Goal: Task Accomplishment & Management: Use online tool/utility

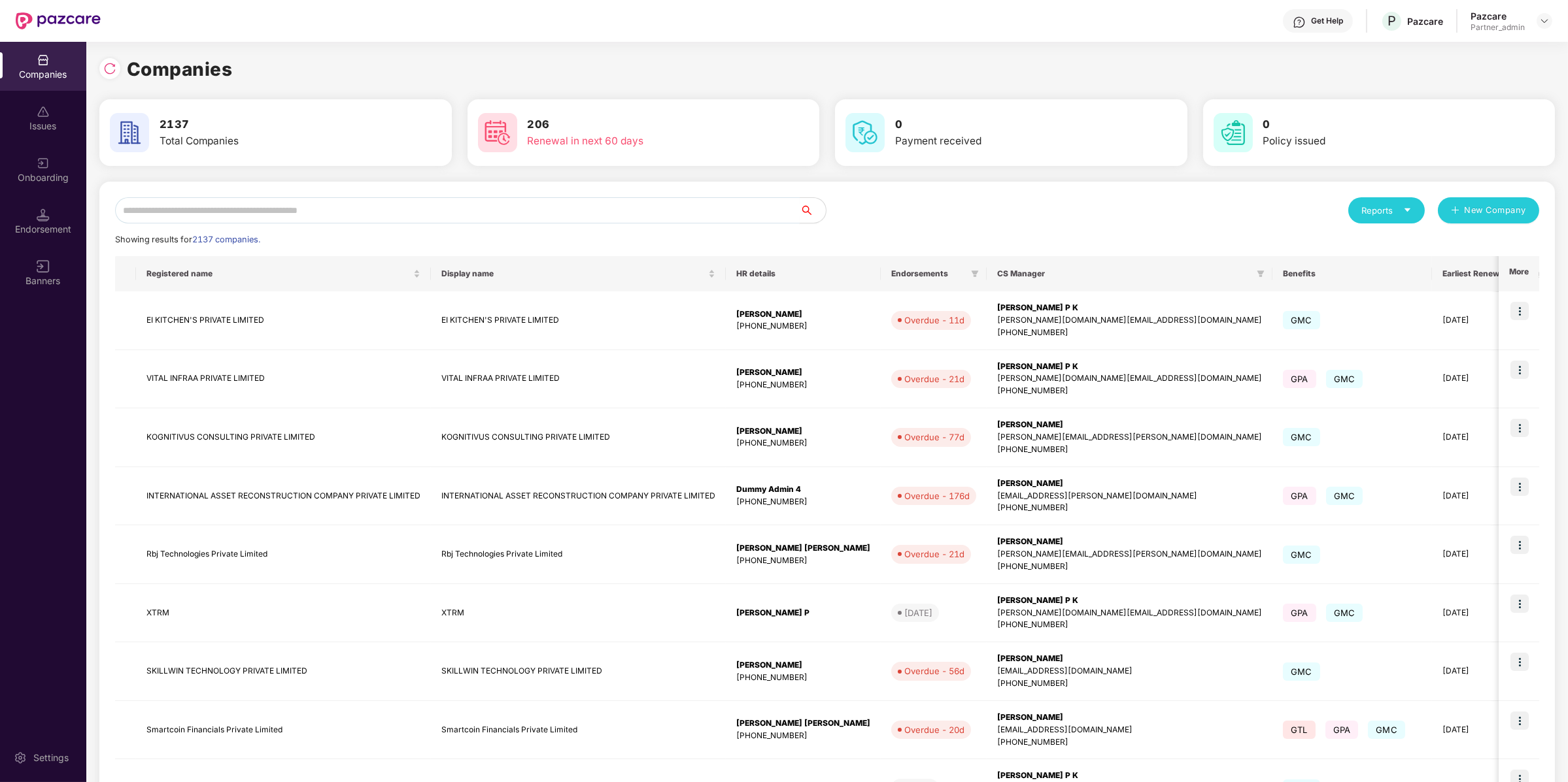
click at [257, 220] on input "text" at bounding box center [457, 211] width 685 height 26
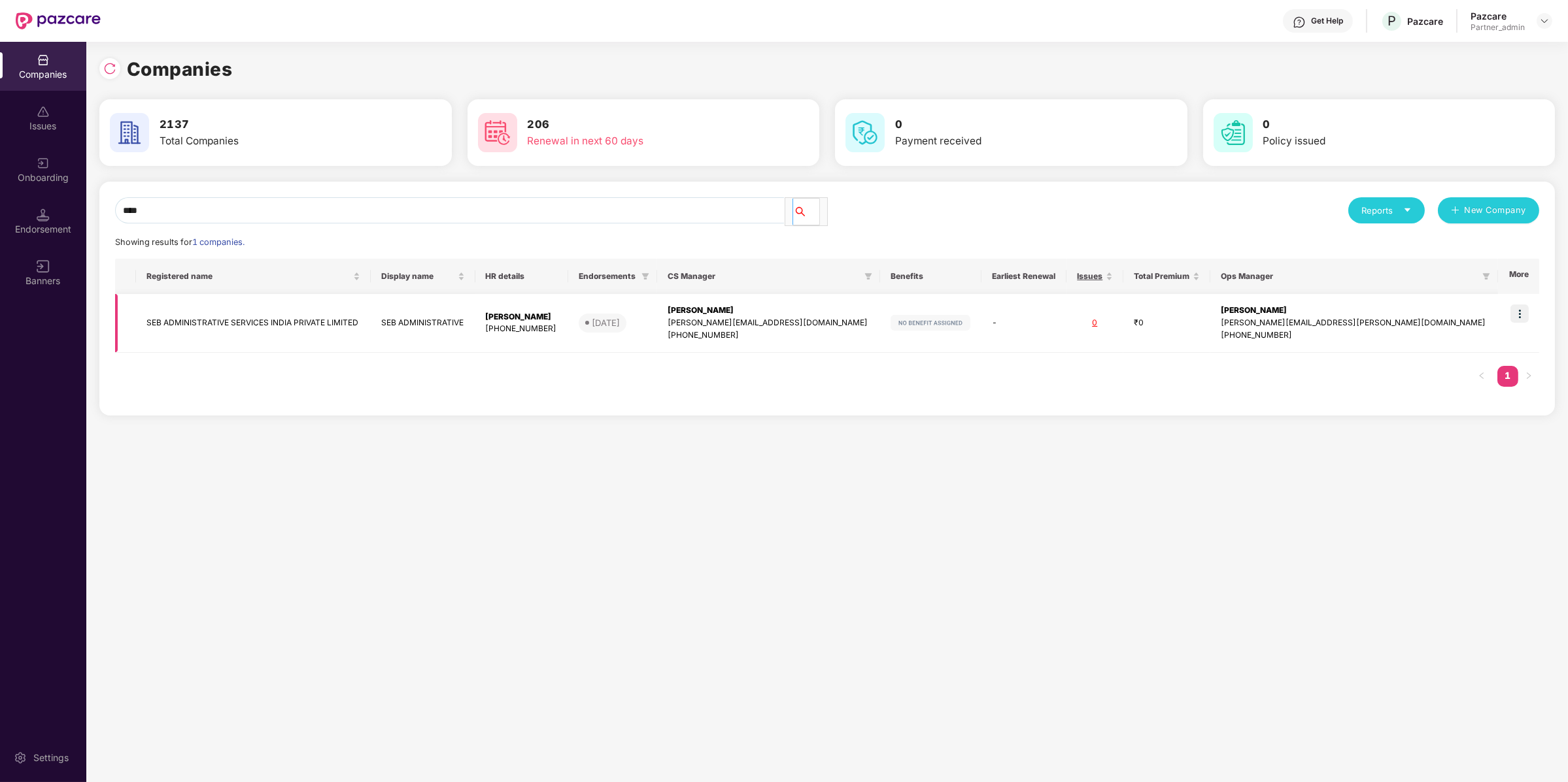
type input "***"
click at [1515, 304] on img at bounding box center [1519, 314] width 18 height 18
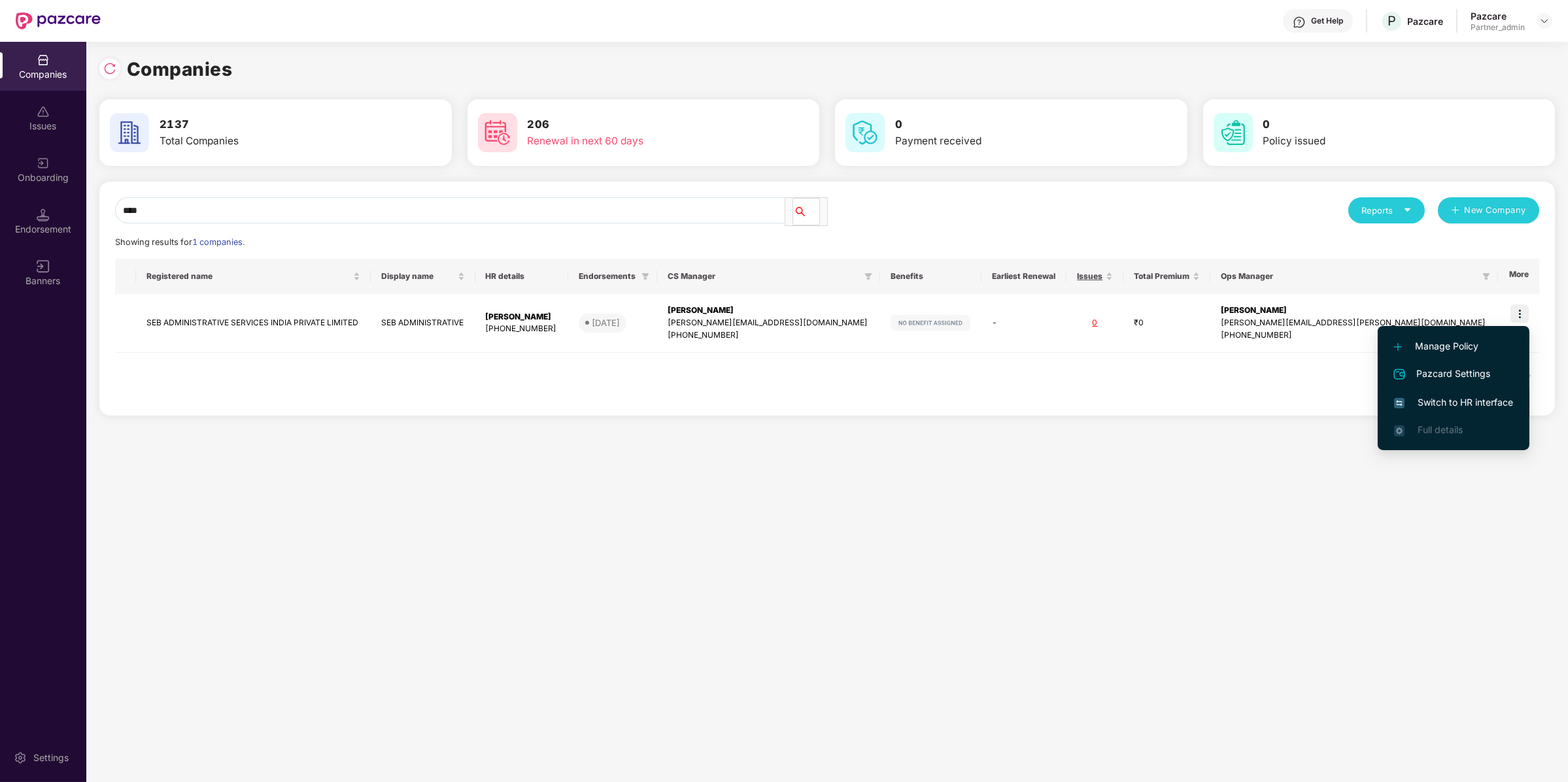
click at [1460, 399] on span "Switch to HR interface" at bounding box center [1453, 402] width 119 height 14
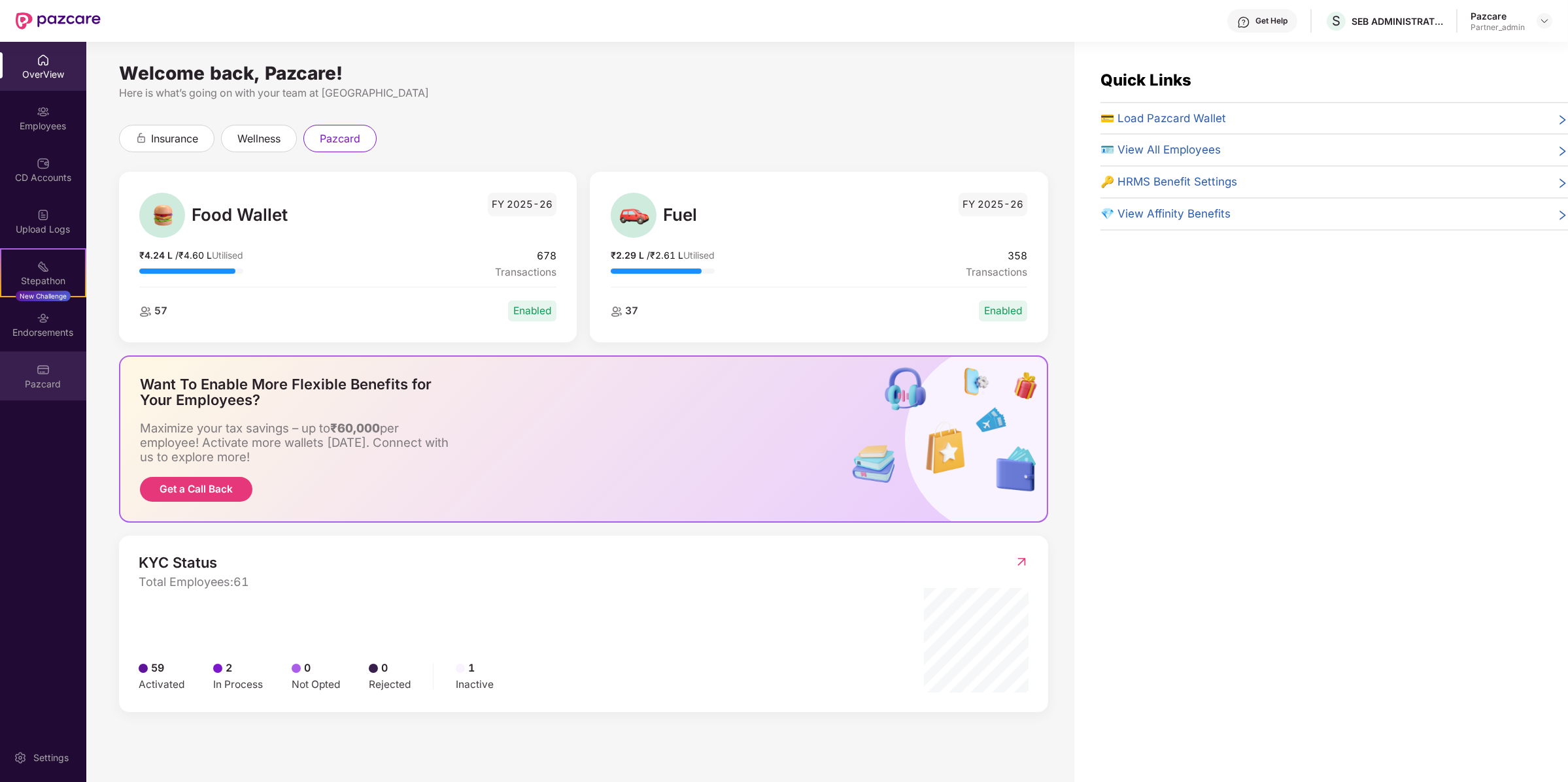
click at [51, 375] on div "Pazcard" at bounding box center [43, 376] width 86 height 49
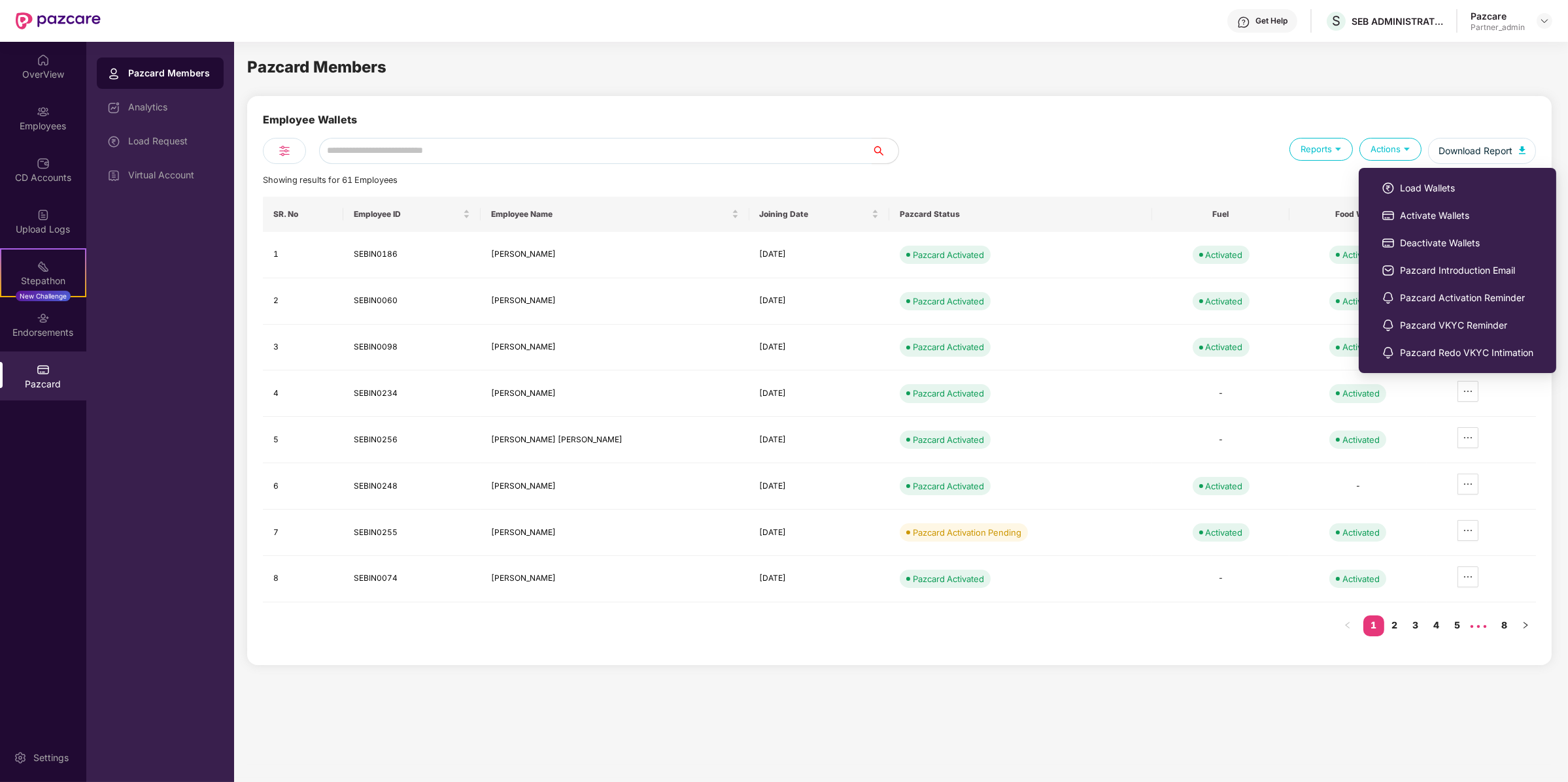
click at [1378, 150] on div "Actions" at bounding box center [1390, 150] width 62 height 23
click at [1379, 190] on li "Load Wallets" at bounding box center [1457, 188] width 185 height 27
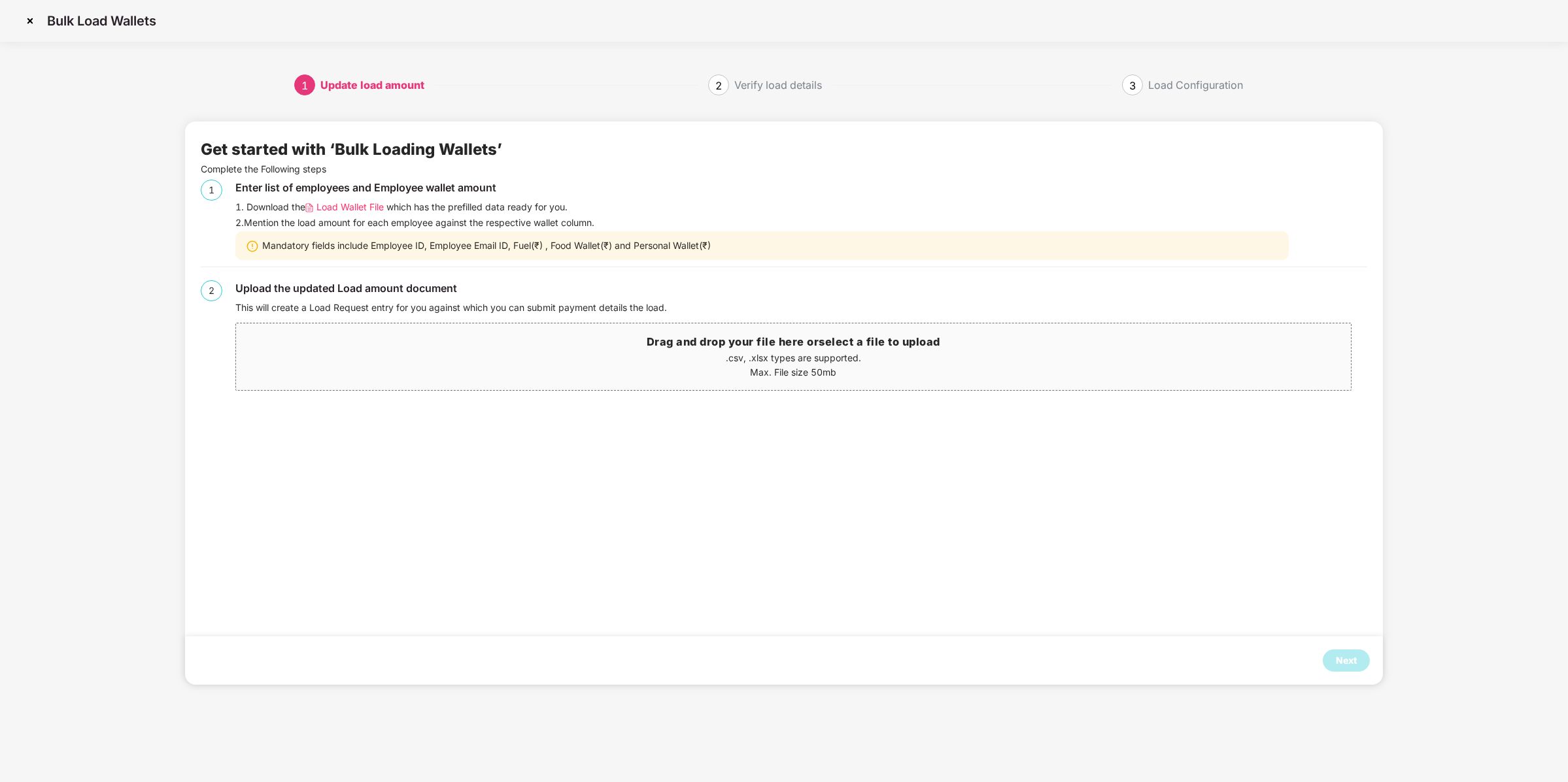
click at [327, 210] on span "Load Wallet File" at bounding box center [350, 207] width 67 height 14
click at [1346, 658] on div "Next" at bounding box center [1346, 660] width 21 height 14
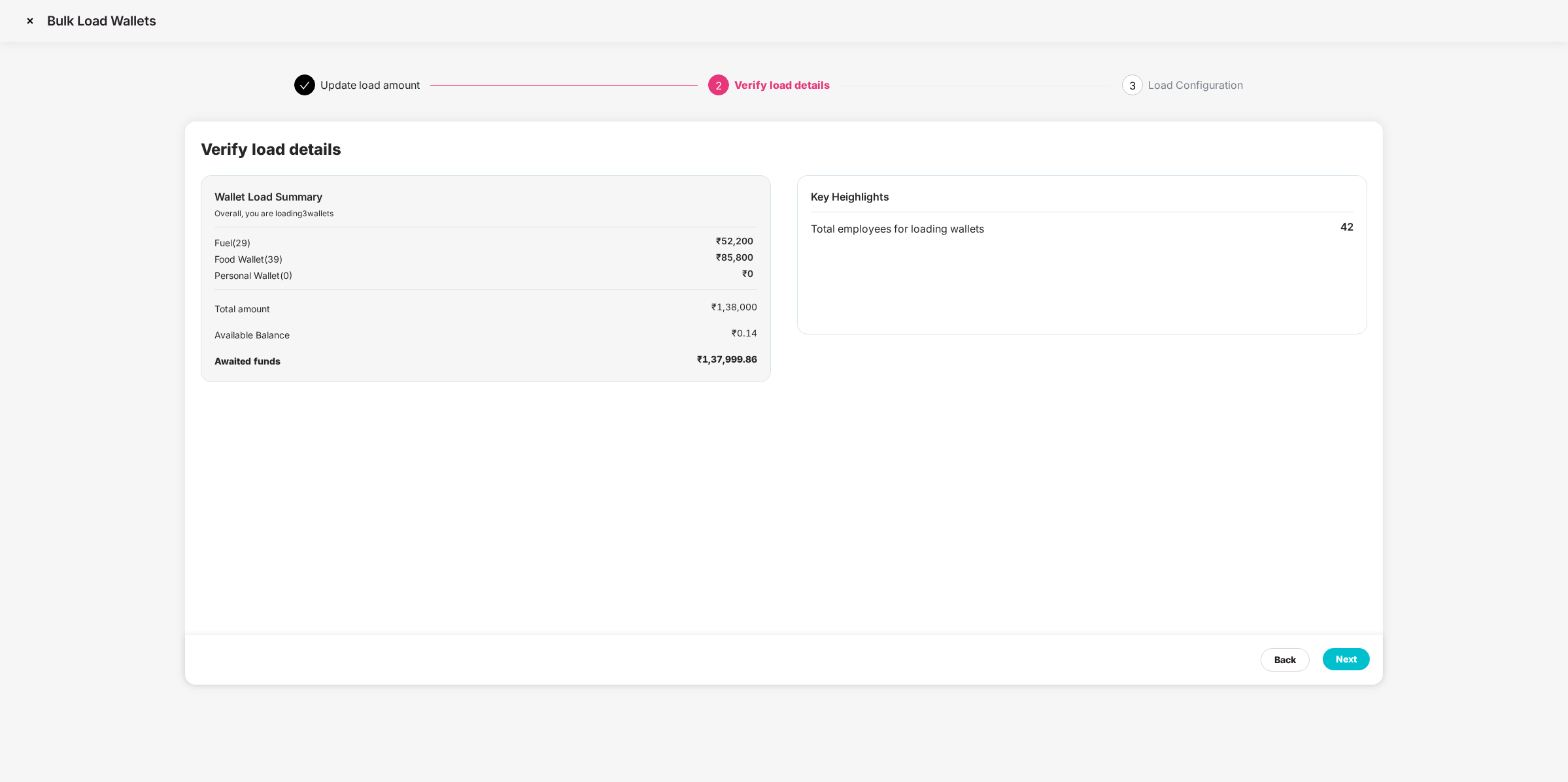
click at [1346, 658] on div "Next" at bounding box center [1346, 659] width 21 height 14
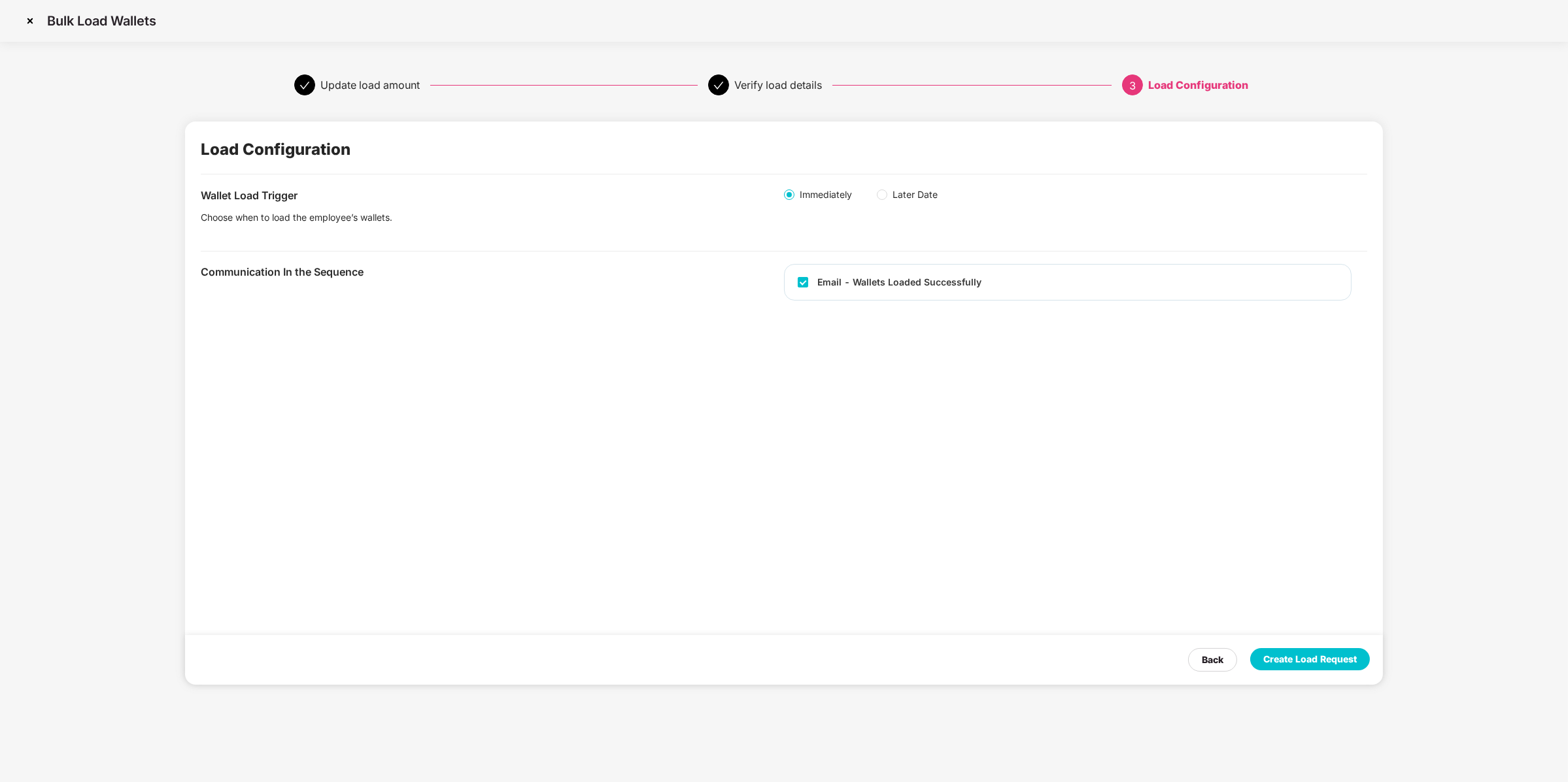
click at [1314, 644] on div "Back Create Load Request" at bounding box center [783, 660] width 1198 height 50
click at [1310, 653] on div "Create Load Request" at bounding box center [1310, 659] width 93 height 14
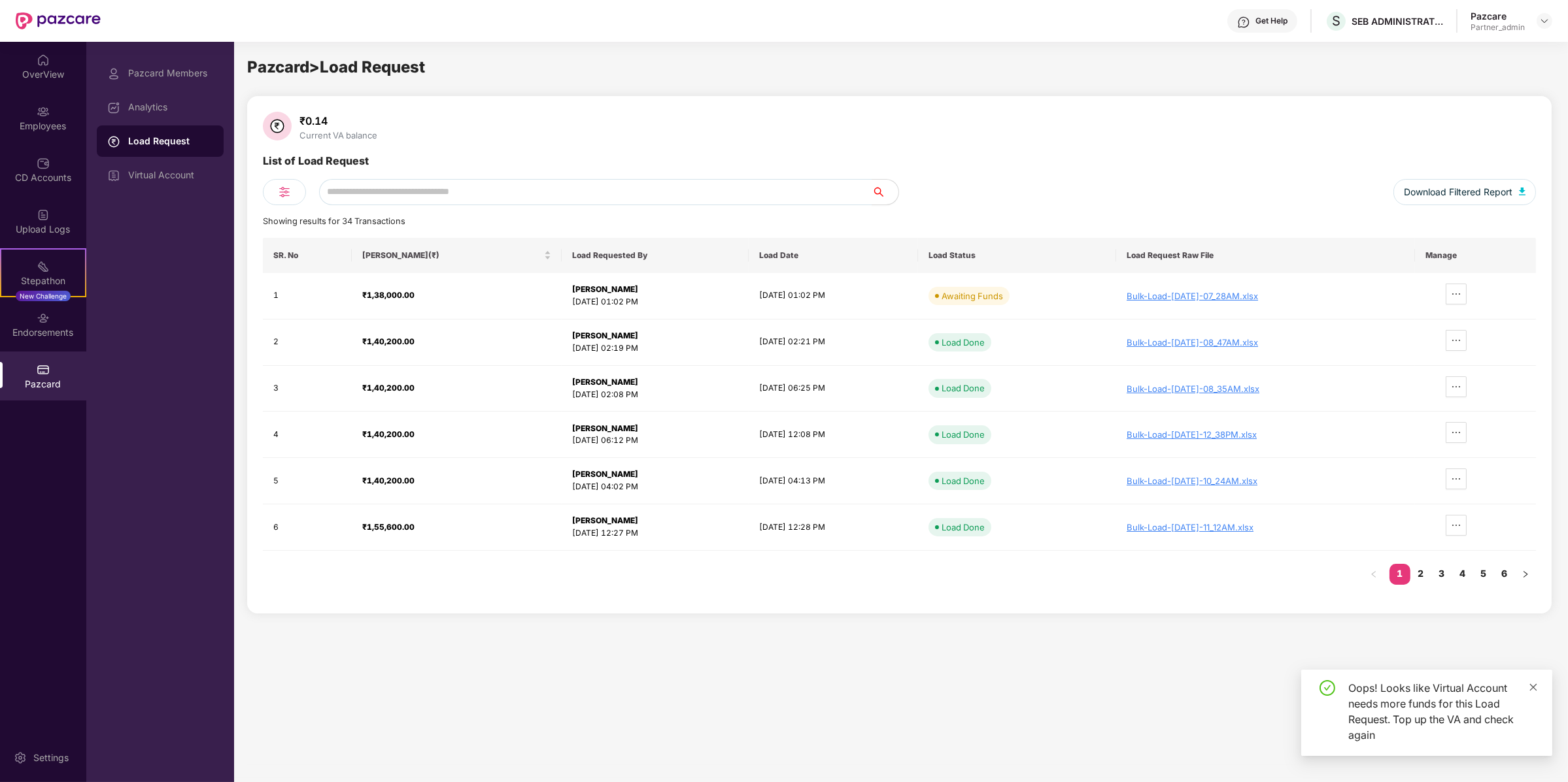
click at [1534, 687] on icon "close" at bounding box center [1533, 687] width 7 height 7
click at [466, 179] on div "List of Load Request" at bounding box center [899, 192] width 1273 height 26
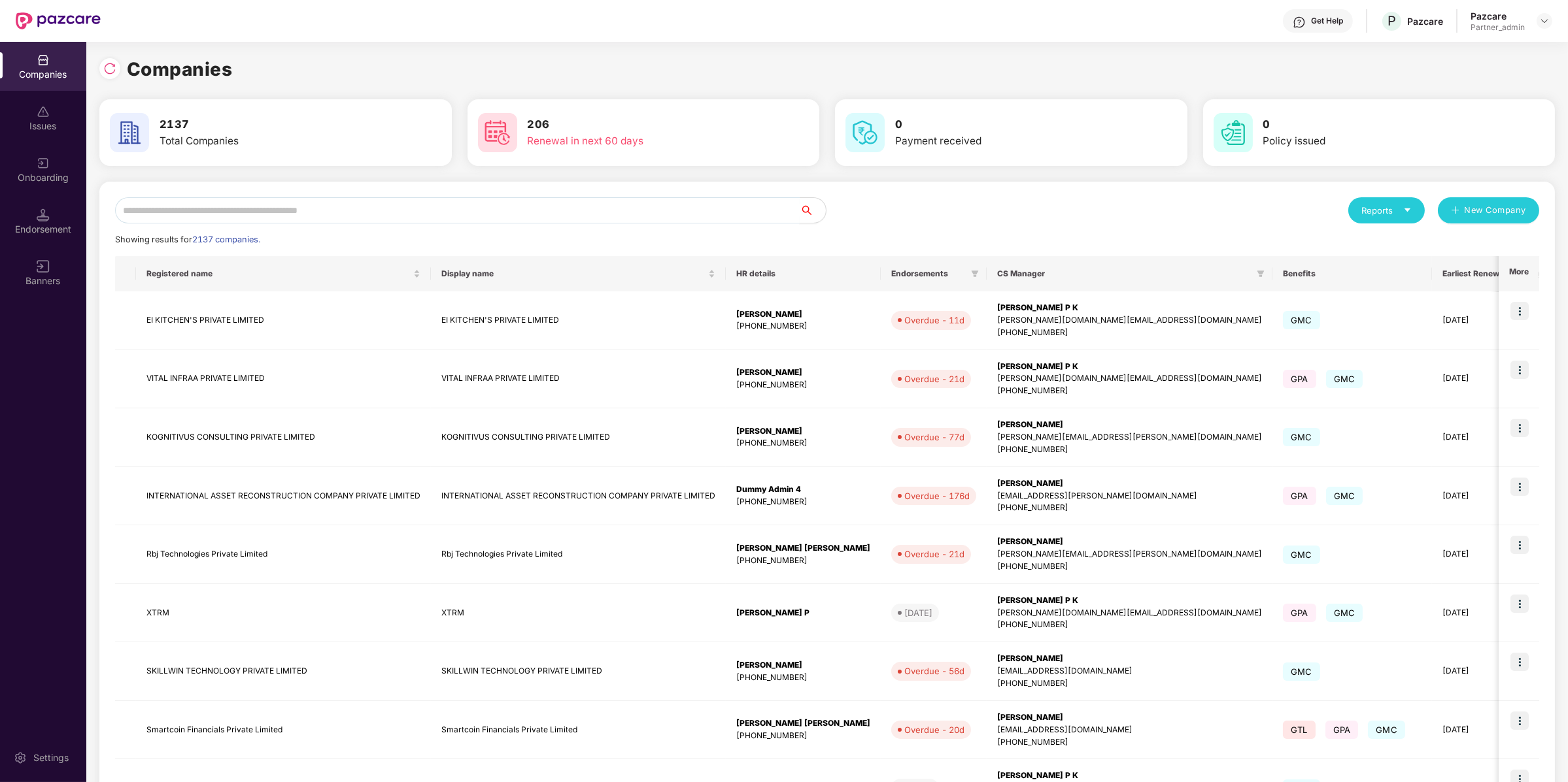
click at [311, 216] on input "text" at bounding box center [457, 211] width 685 height 26
click at [311, 217] on input "text" at bounding box center [457, 211] width 685 height 26
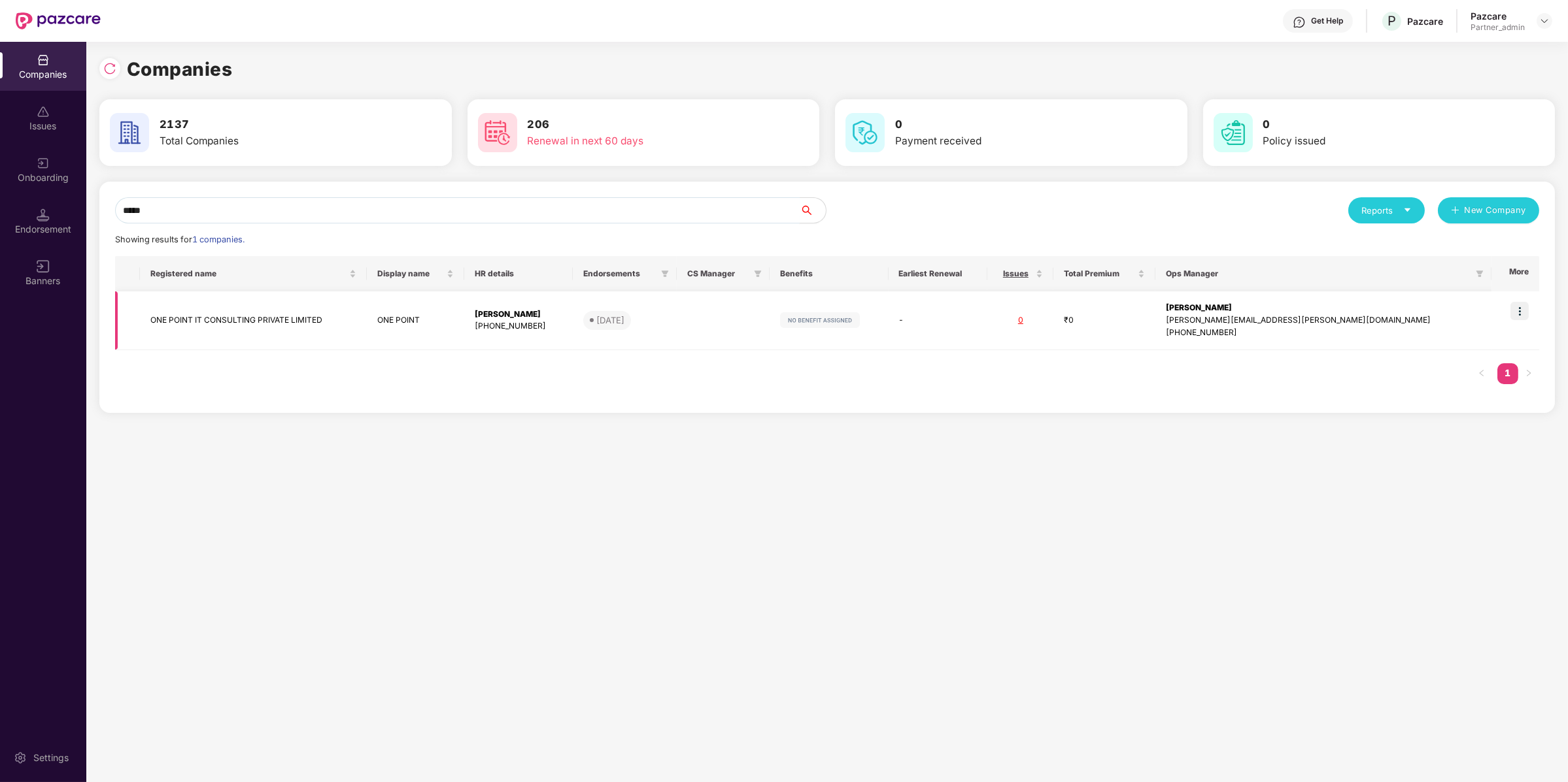
type input "*****"
click at [1515, 310] on img at bounding box center [1519, 311] width 18 height 18
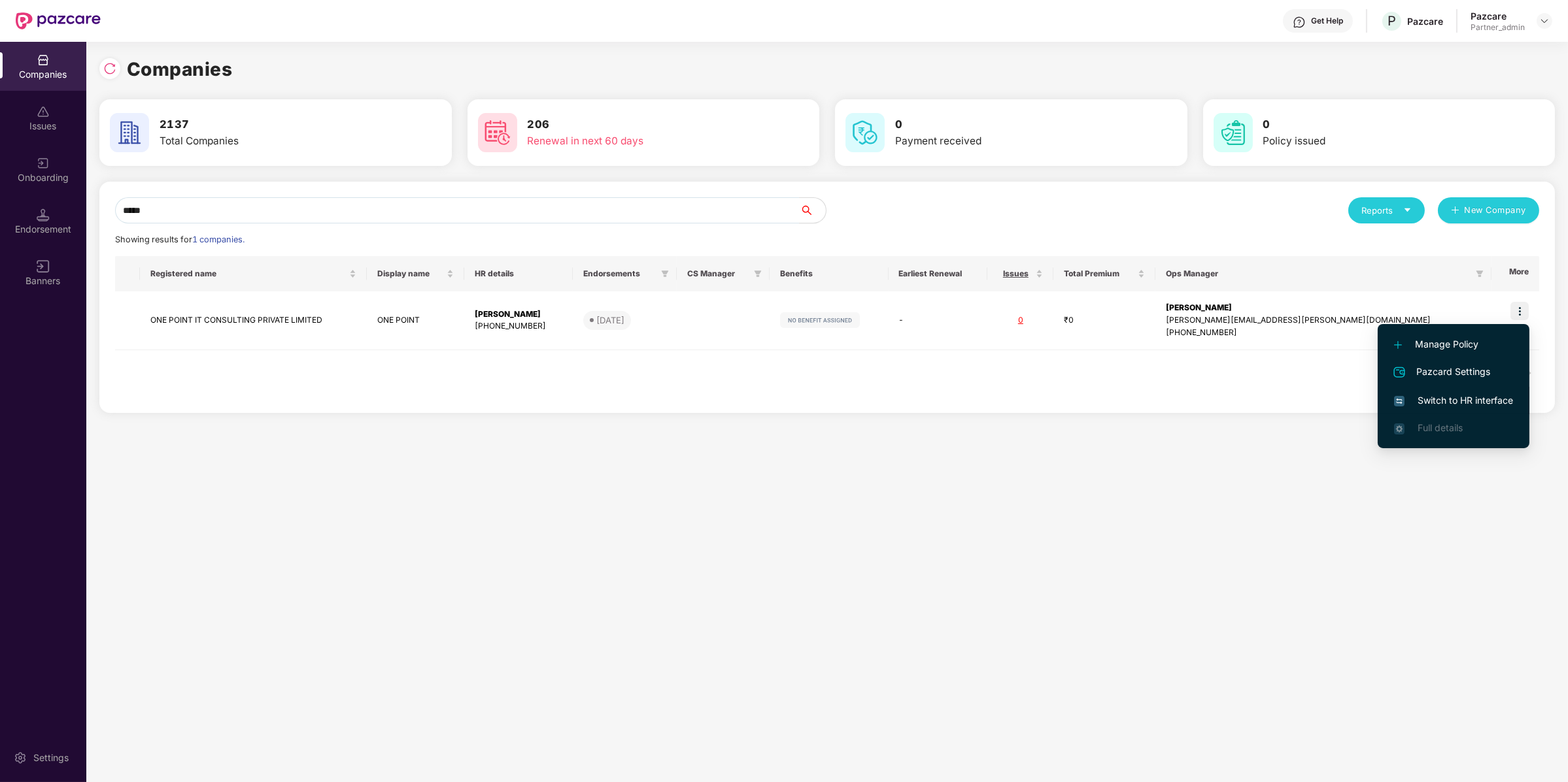
click at [1449, 407] on span "Switch to HR interface" at bounding box center [1453, 401] width 119 height 14
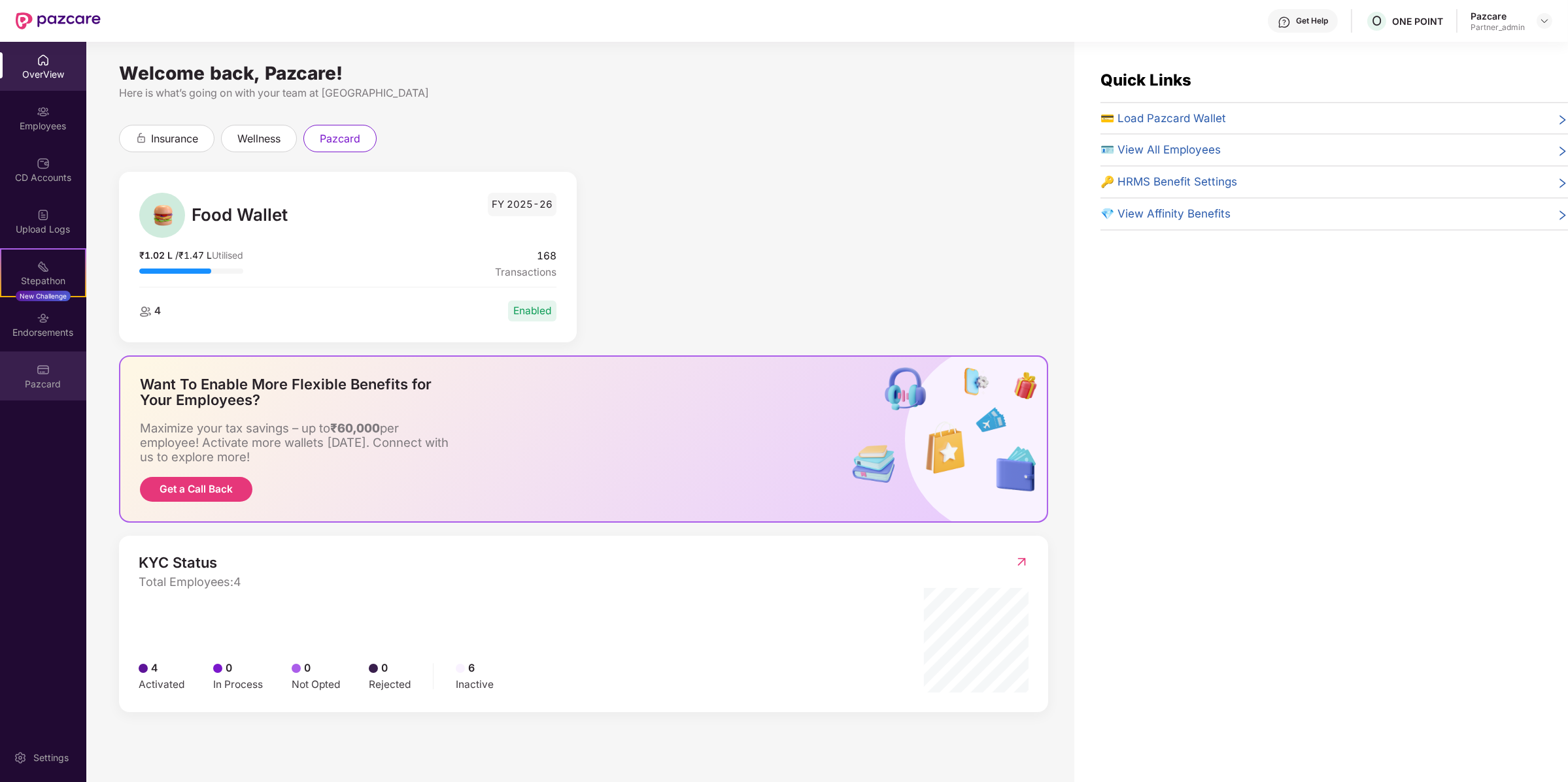
click at [33, 378] on div "Pazcard" at bounding box center [43, 384] width 86 height 13
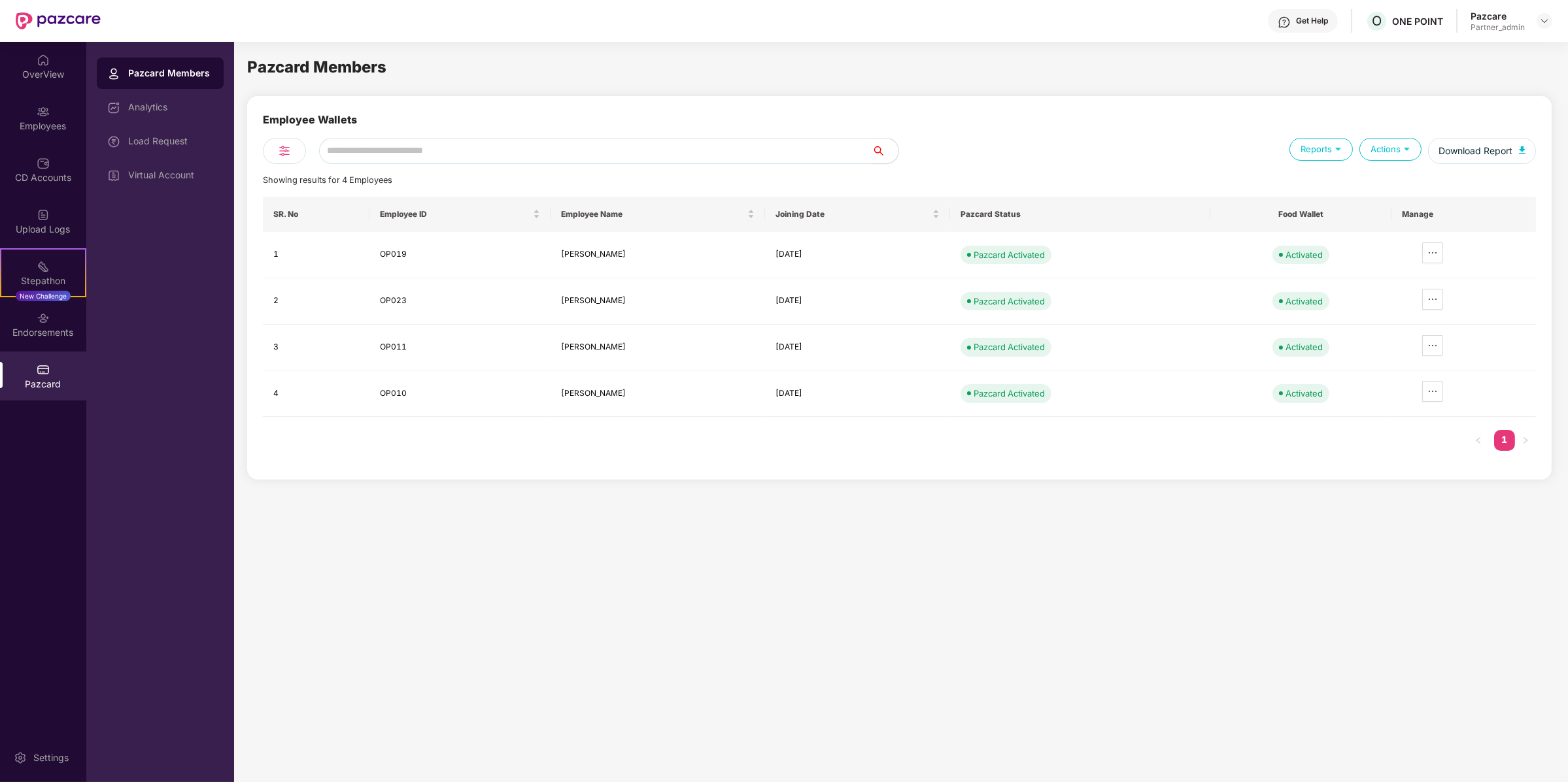
click at [1404, 149] on img at bounding box center [1407, 149] width 12 height 12
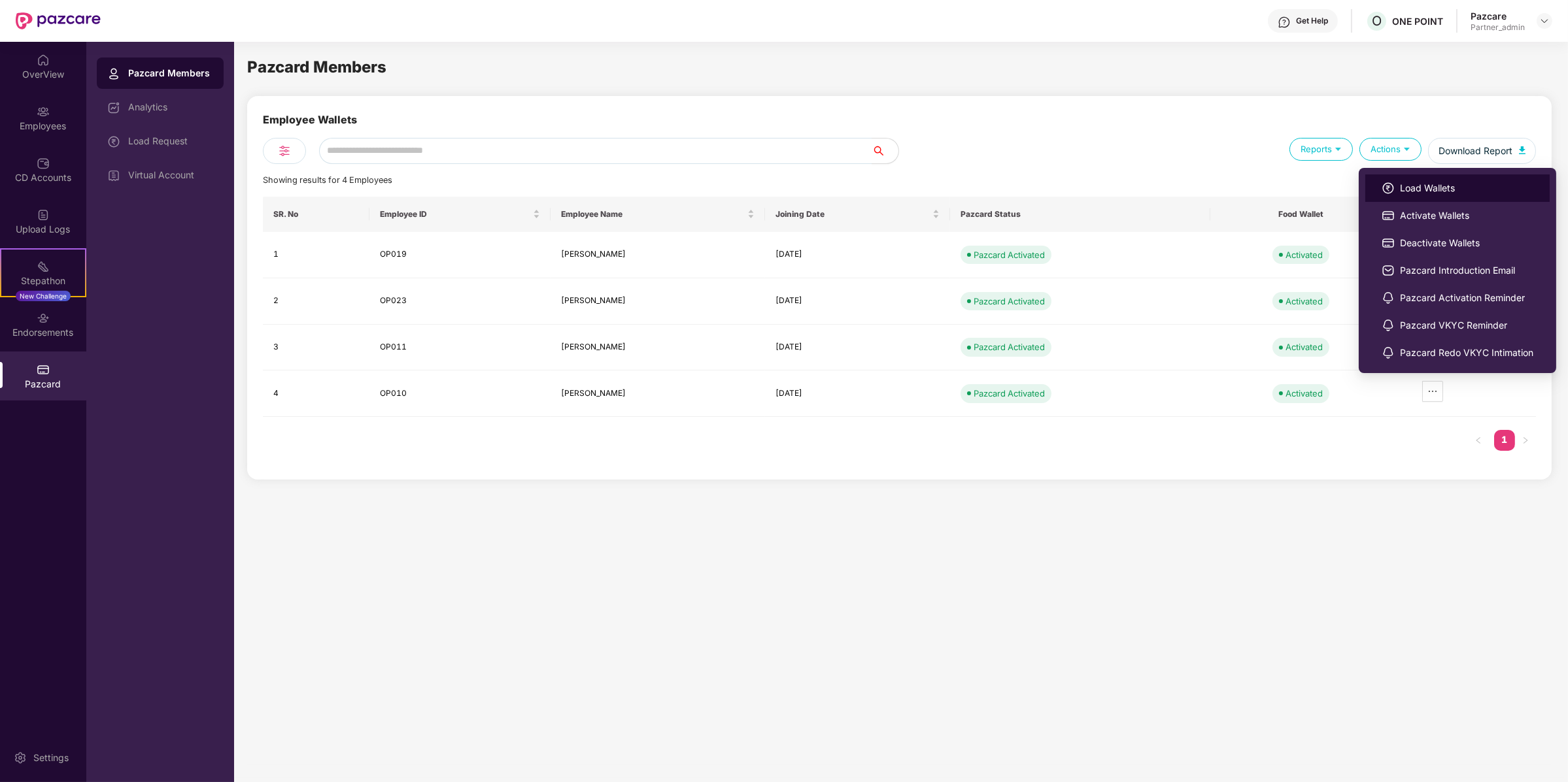
click at [1399, 175] on li "Load Wallets" at bounding box center [1457, 188] width 185 height 27
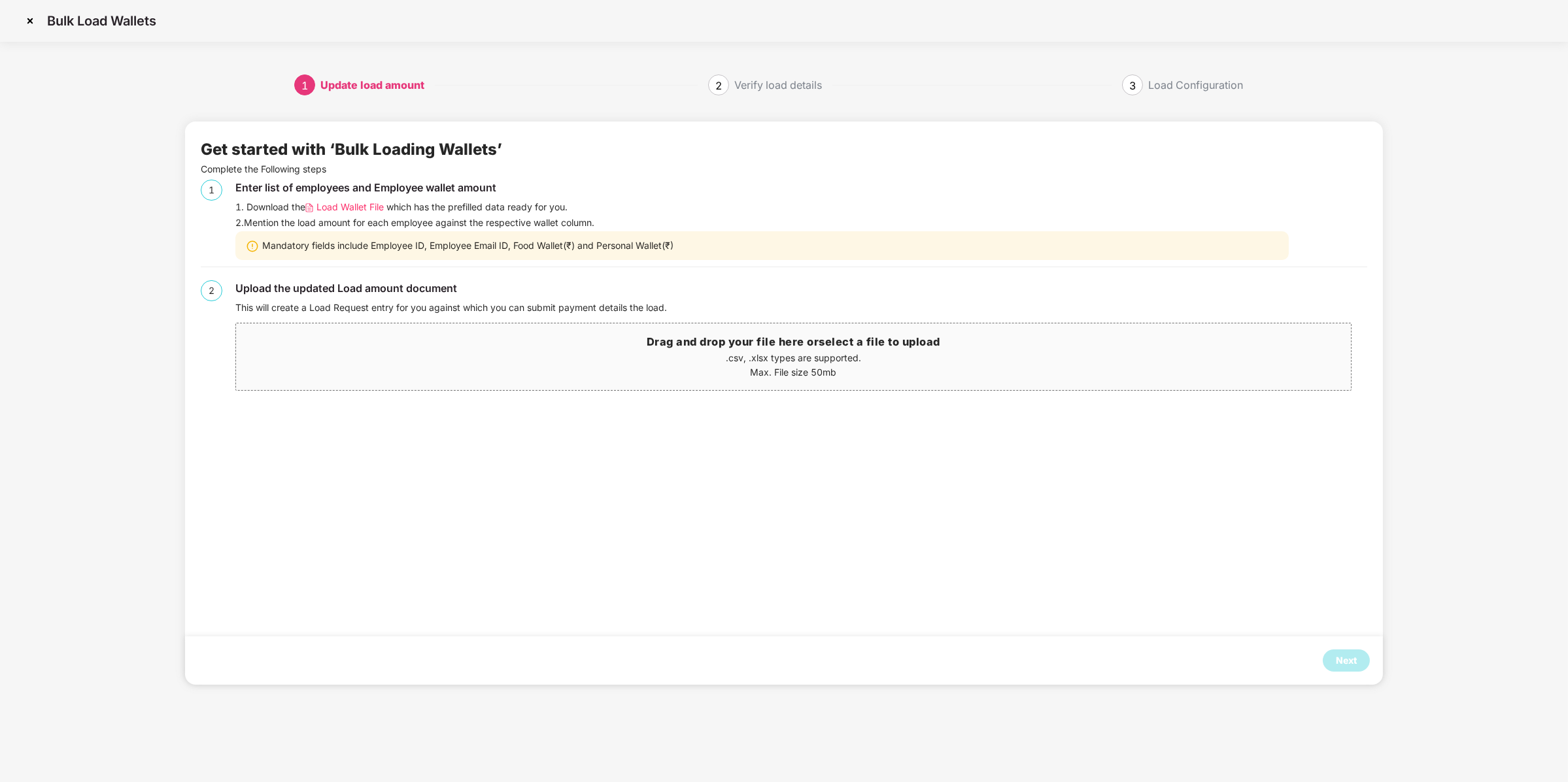
click at [364, 214] on div "Enter list of employees and Employee wallet amount 1. Download the Load Wallet …" at bounding box center [801, 220] width 1132 height 80
click at [366, 208] on span "Load Wallet File" at bounding box center [350, 207] width 67 height 14
click at [1357, 655] on div "Next" at bounding box center [1346, 660] width 21 height 14
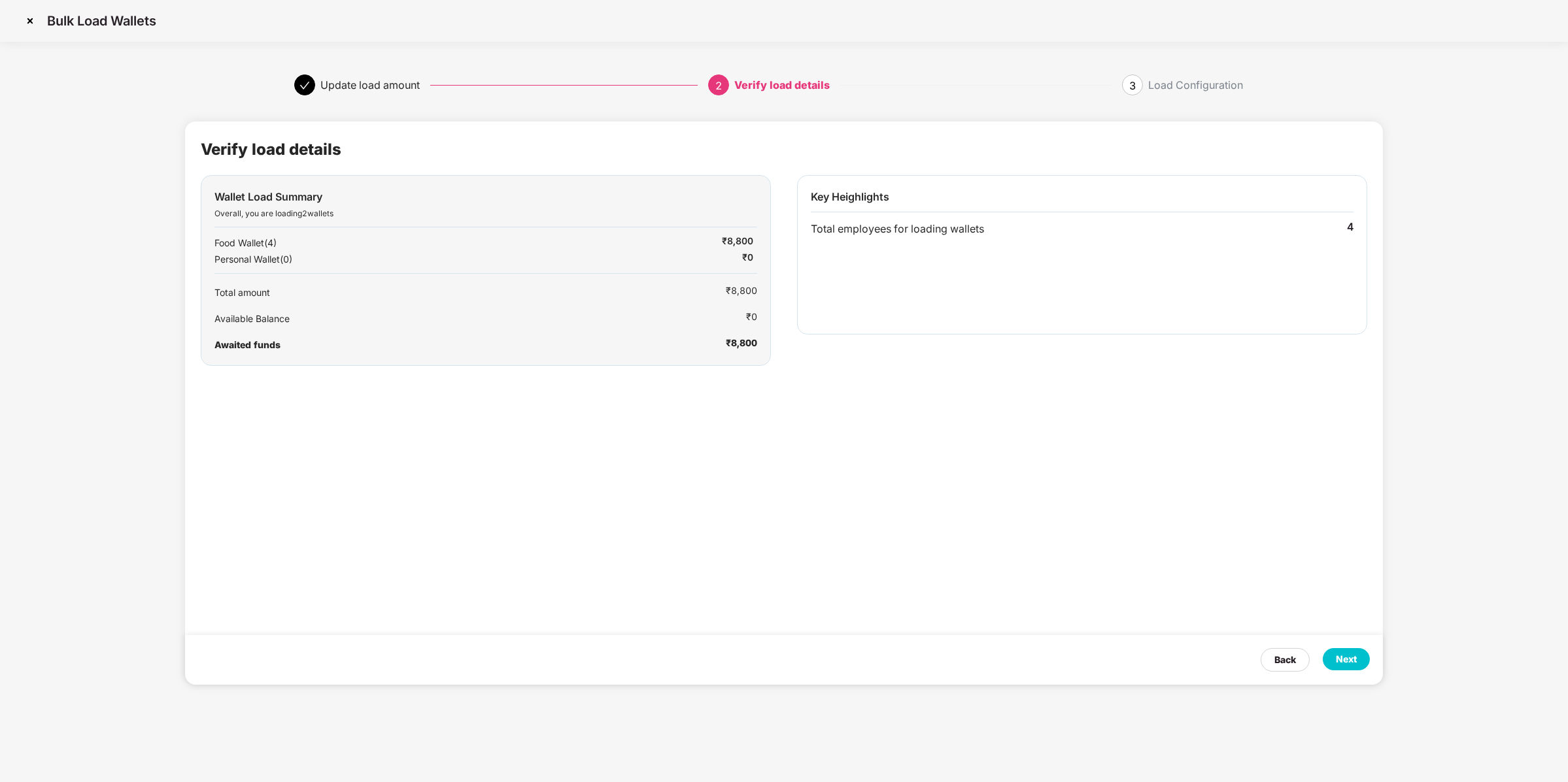
click at [1357, 655] on div "Next" at bounding box center [1346, 659] width 21 height 14
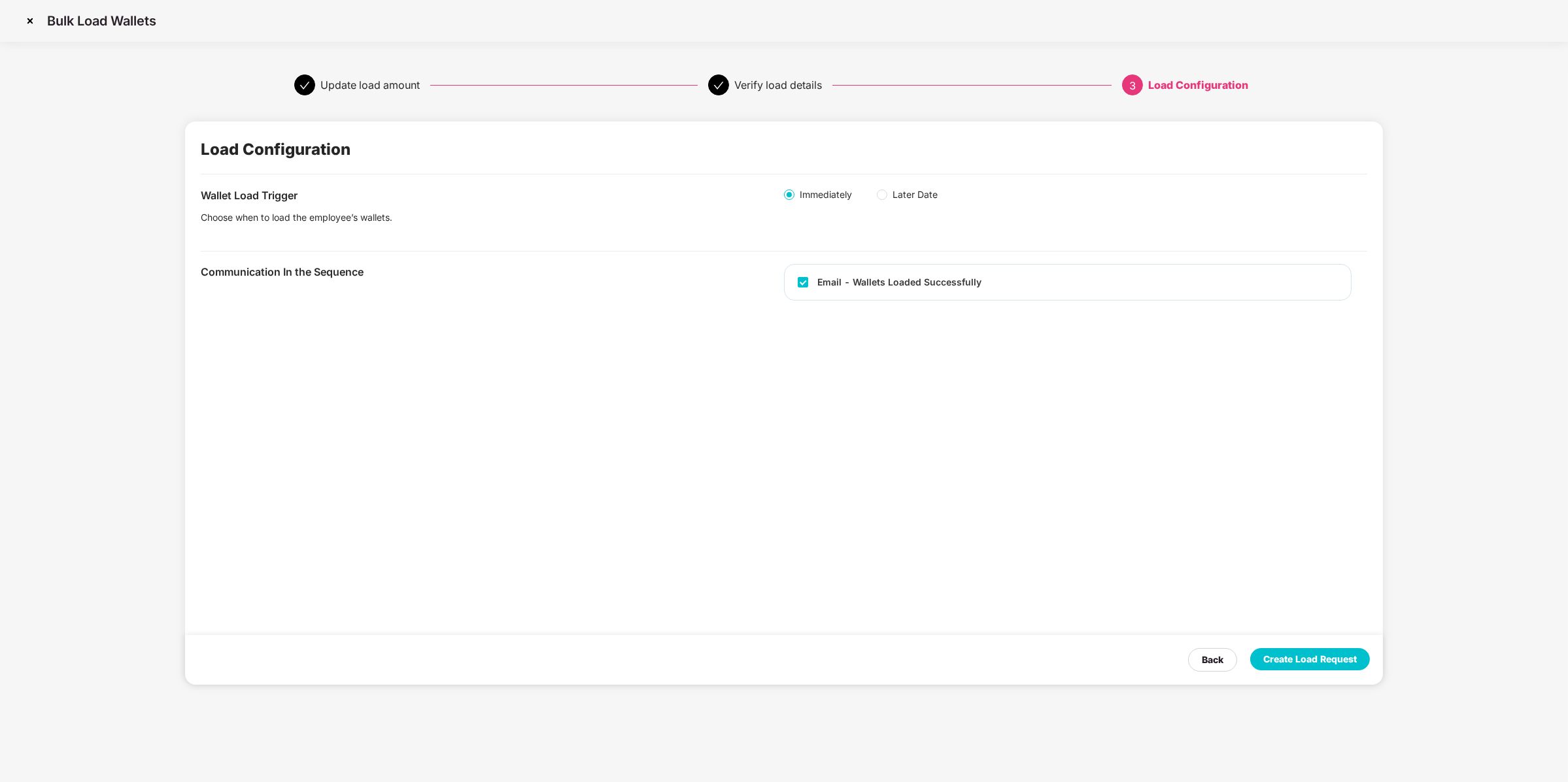
click at [1357, 655] on div "Create Load Request" at bounding box center [1310, 659] width 93 height 14
